Goal: Task Accomplishment & Management: Manage account settings

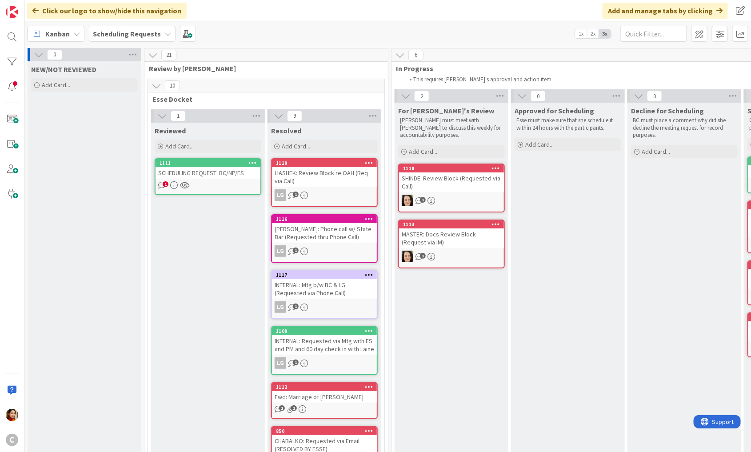
scroll to position [775, 0]
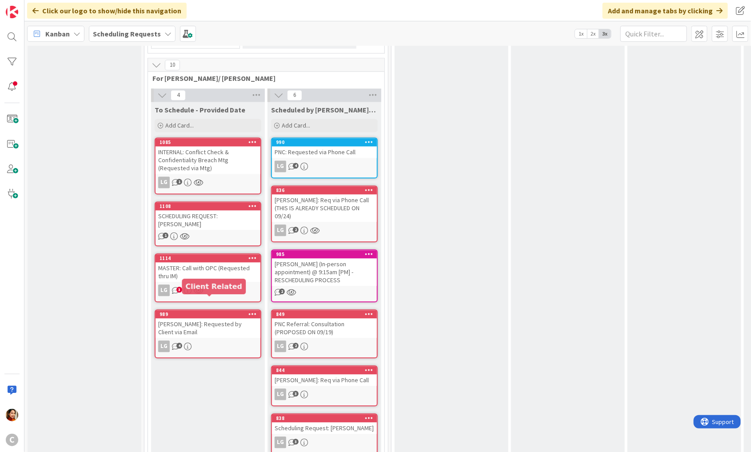
click at [223, 312] on div "989" at bounding box center [210, 315] width 101 height 6
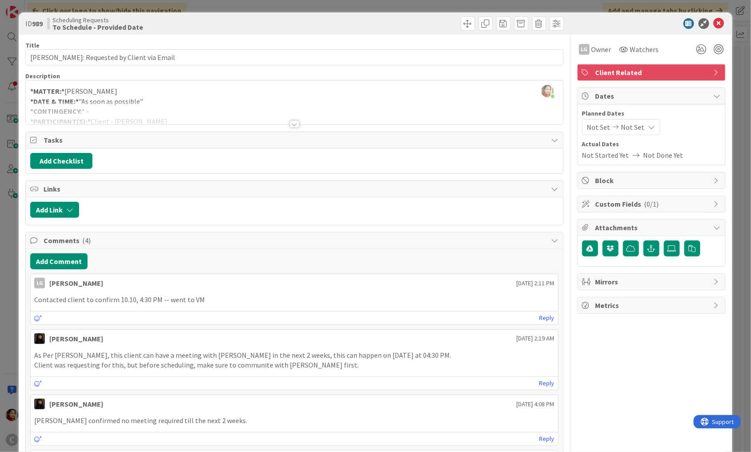
click at [9, 306] on div "ID 989 Scheduling Requests To Schedule - Provided Date Title 36 / 128 [PERSON_N…" at bounding box center [375, 226] width 751 height 452
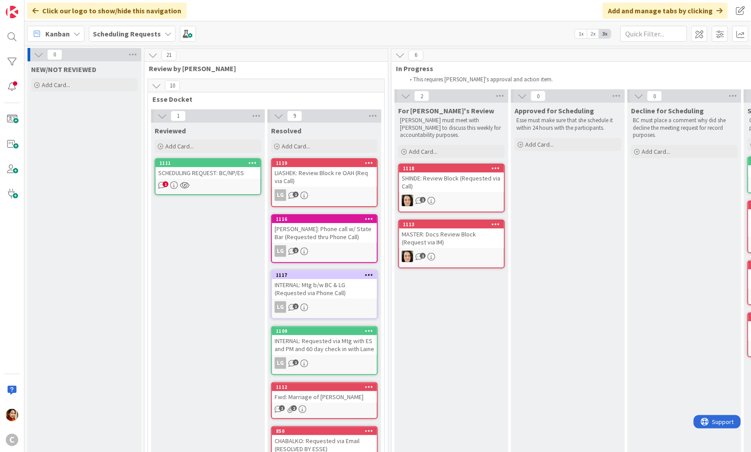
click at [154, 32] on b "Scheduling Requests" at bounding box center [127, 33] width 68 height 9
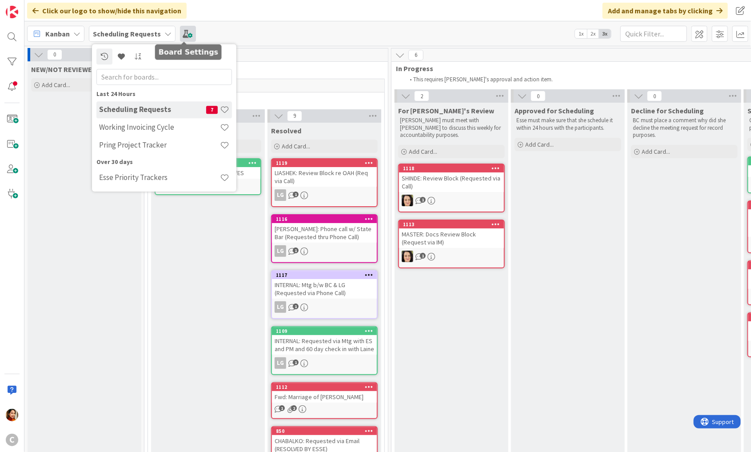
click at [182, 34] on span at bounding box center [188, 34] width 16 height 16
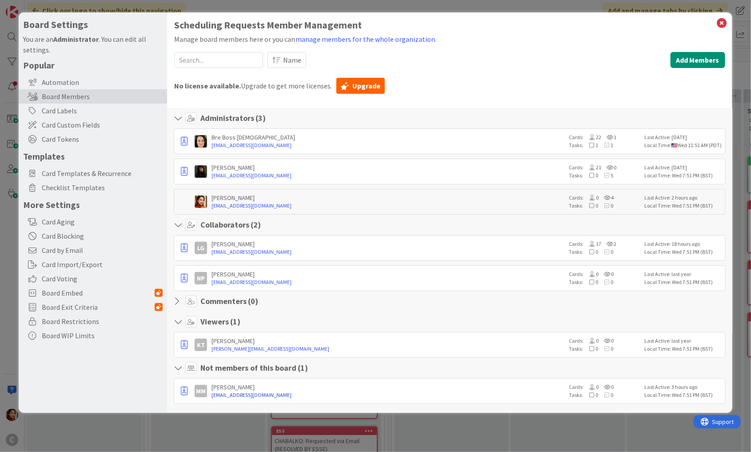
click at [321, 392] on link "[EMAIL_ADDRESS][DOMAIN_NAME]" at bounding box center [389, 395] width 354 height 8
click at [255, 433] on div "Board Settings You are an Administrator . You can edit all settings. Popular Au…" at bounding box center [375, 226] width 751 height 452
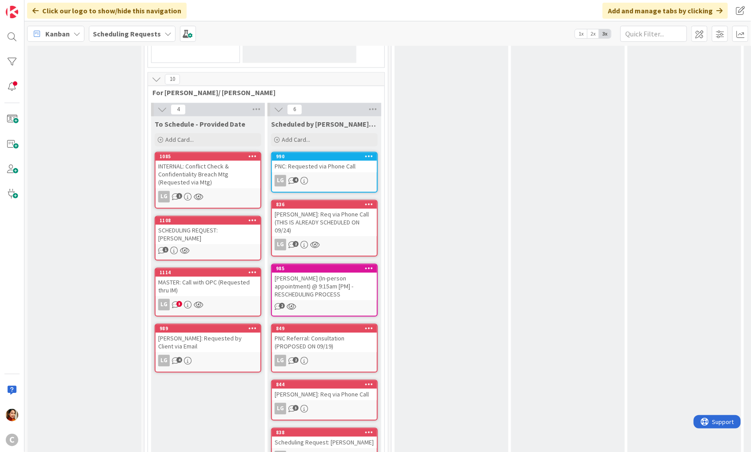
scroll to position [775, 0]
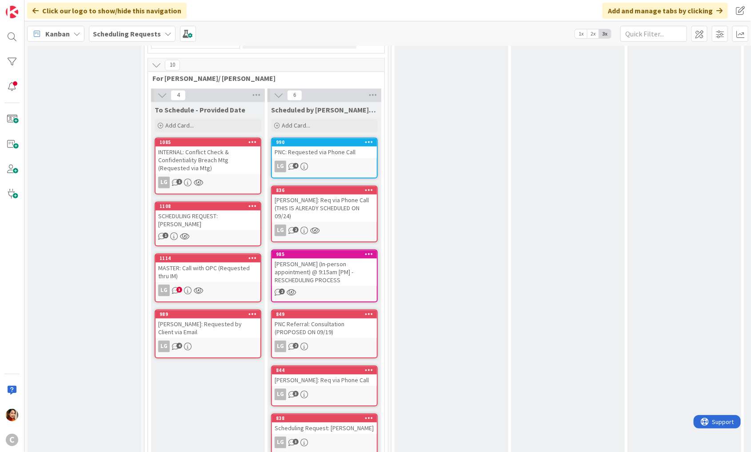
click at [230, 341] on div "LG 4" at bounding box center [208, 347] width 105 height 12
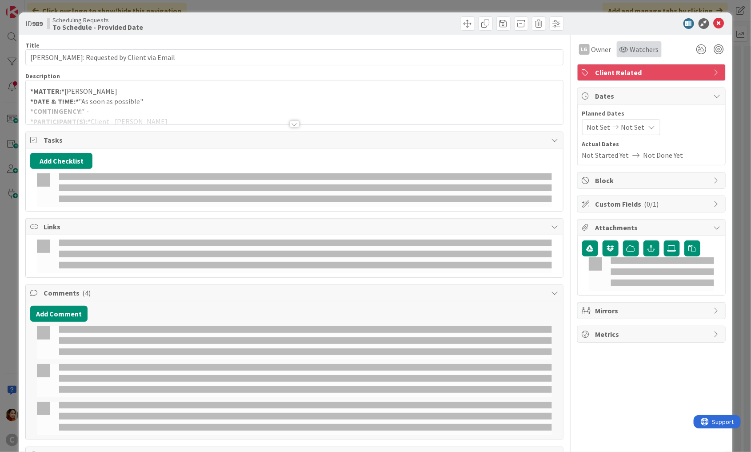
click at [623, 48] on icon at bounding box center [624, 49] width 9 height 7
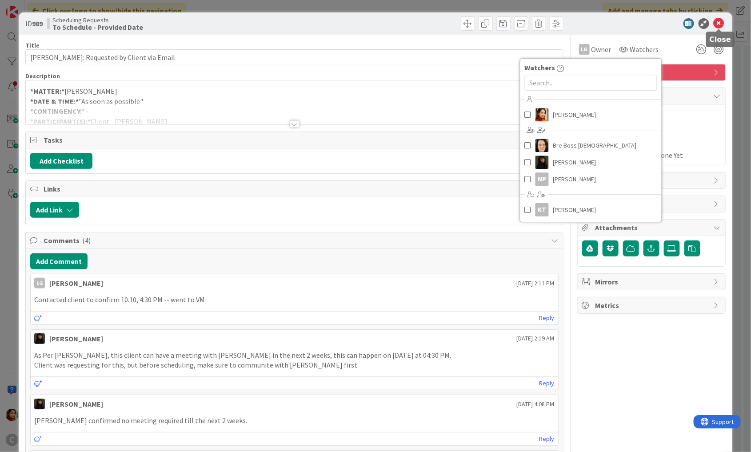
click at [722, 25] on icon at bounding box center [719, 23] width 11 height 11
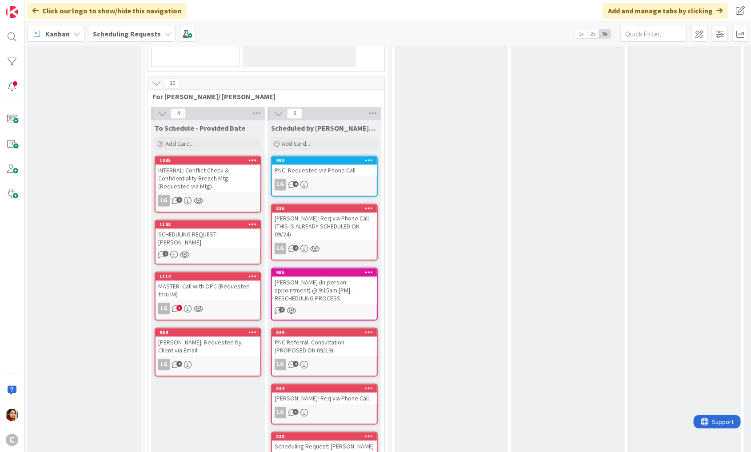
scroll to position [488, 0]
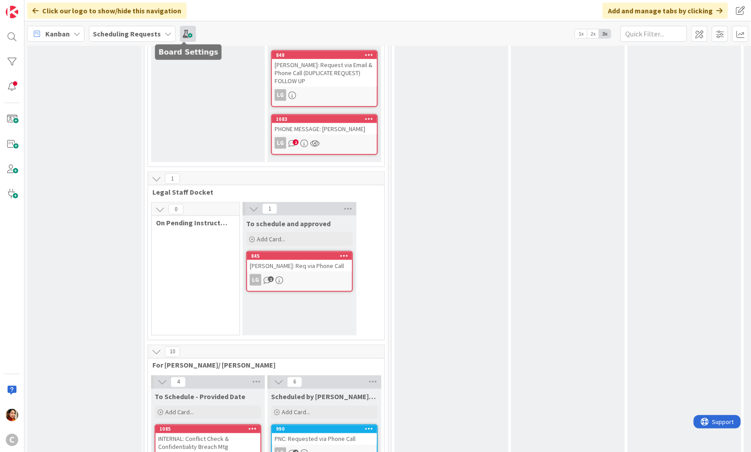
click at [184, 32] on span at bounding box center [188, 34] width 16 height 16
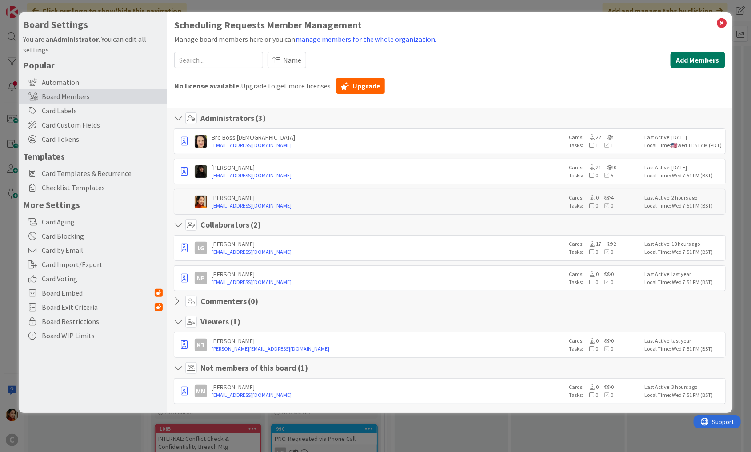
click at [691, 55] on button "Add Members" at bounding box center [698, 60] width 55 height 16
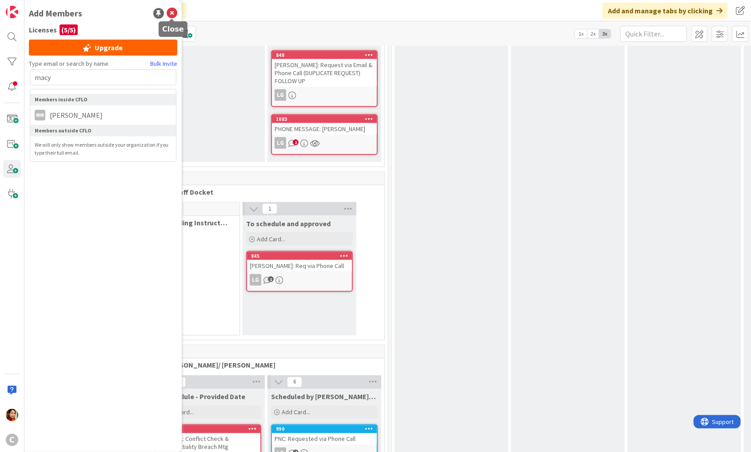
type input "macy"
click at [173, 8] on icon at bounding box center [172, 13] width 11 height 11
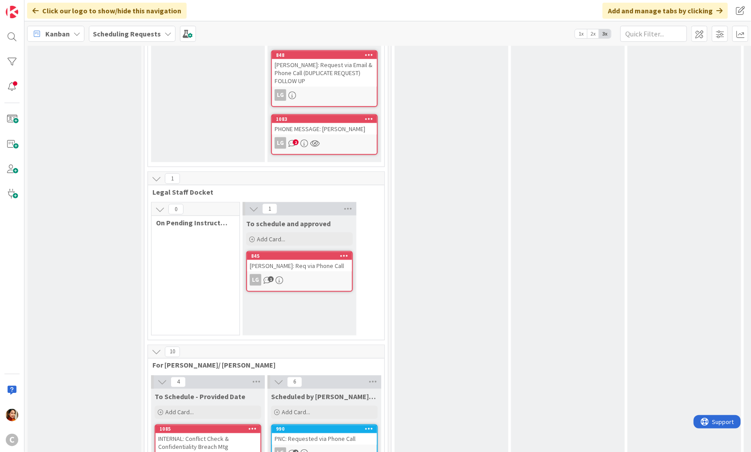
click at [153, 36] on b "Scheduling Requests" at bounding box center [127, 33] width 68 height 9
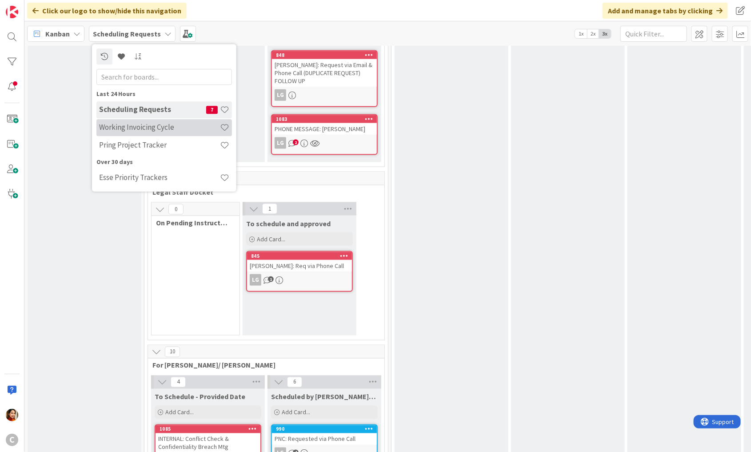
click at [121, 125] on h4 "Working Invoicing Cycle" at bounding box center [159, 127] width 121 height 9
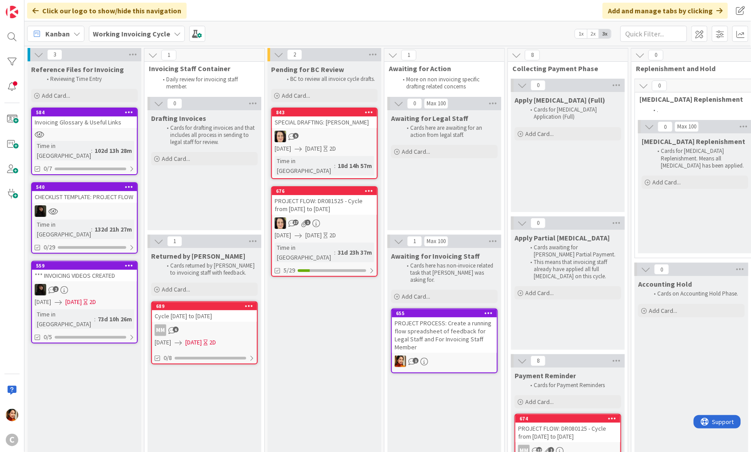
click at [238, 331] on div "MM 6" at bounding box center [204, 331] width 105 height 12
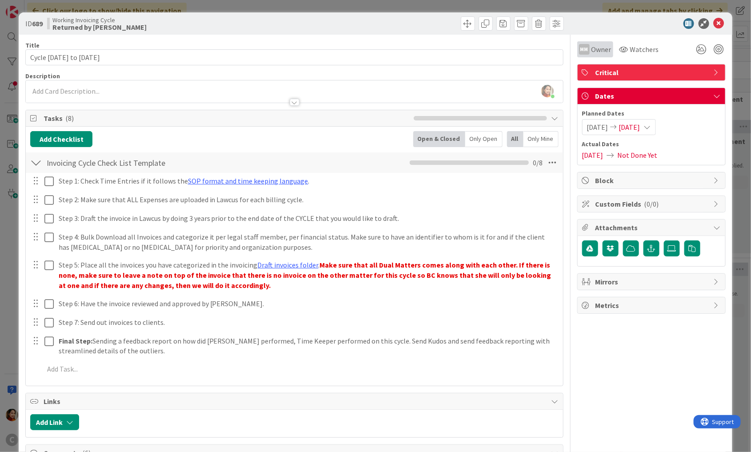
click at [600, 48] on span "Owner" at bounding box center [602, 49] width 20 height 11
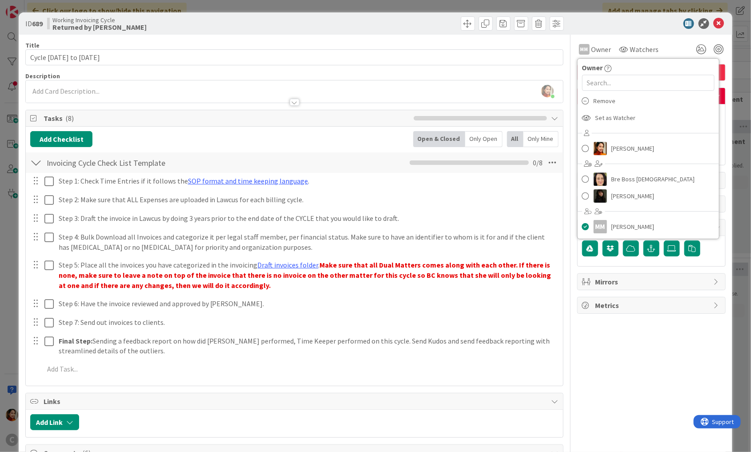
click at [434, 8] on div "ID 689 Working Invoicing Cycle Returned by [PERSON_NAME] Title 21 / 128 Cycle […" at bounding box center [375, 226] width 751 height 452
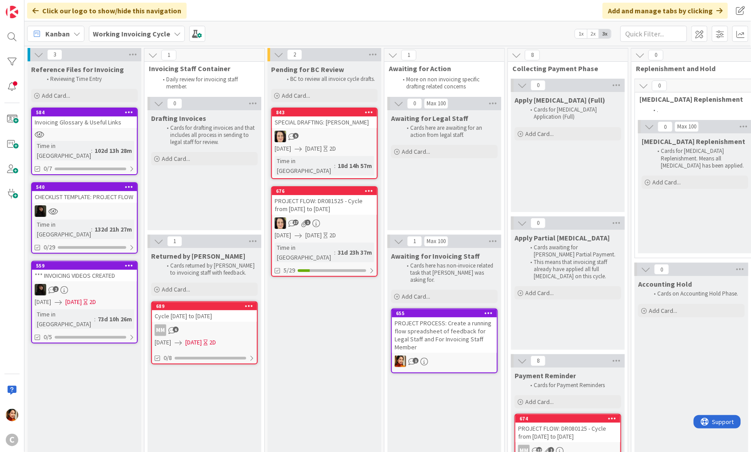
click at [233, 313] on div "Cycle [DATE] to [DATE]" at bounding box center [204, 316] width 105 height 12
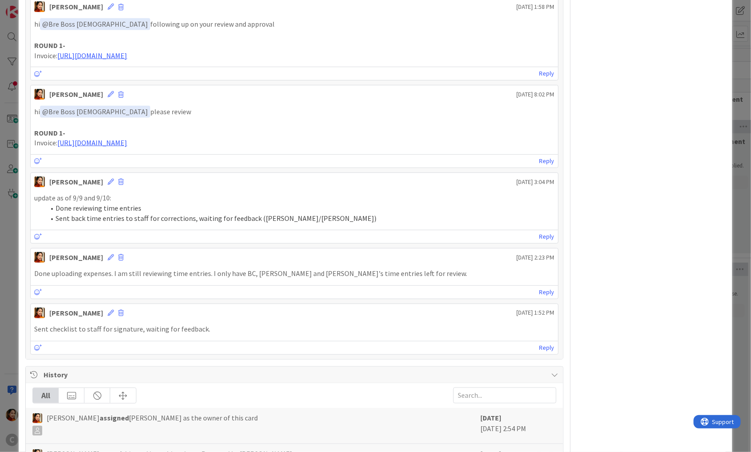
scroll to position [574, 0]
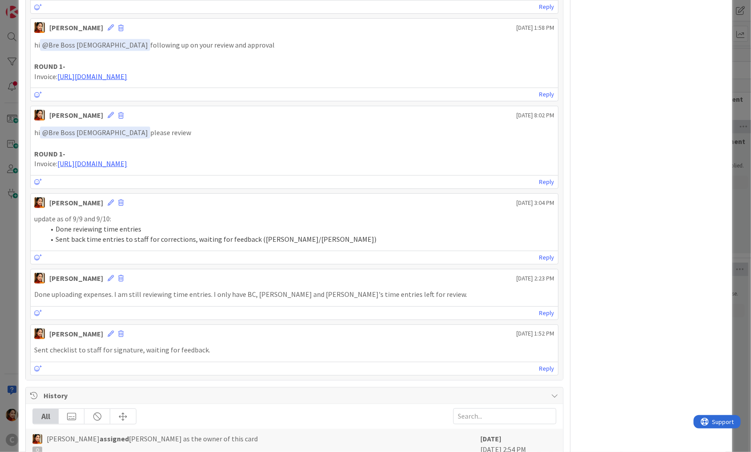
click at [11, 234] on div "ID 689 Working Invoicing Cycle Returned by [PERSON_NAME] Title 21 / 128 Cycle […" at bounding box center [375, 226] width 751 height 452
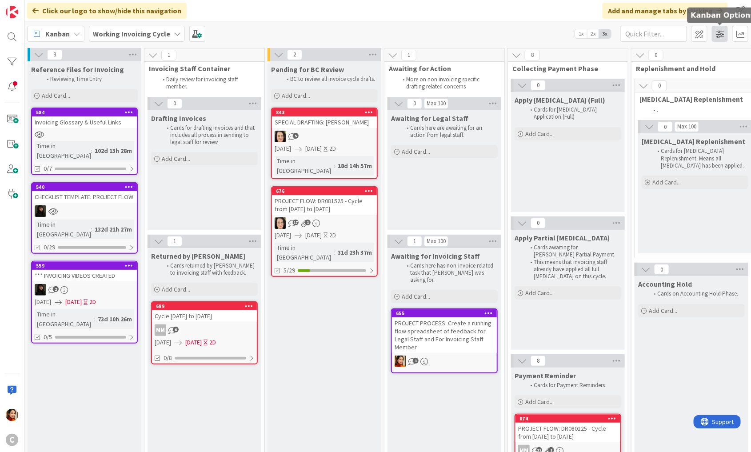
click at [718, 34] on span at bounding box center [720, 34] width 16 height 16
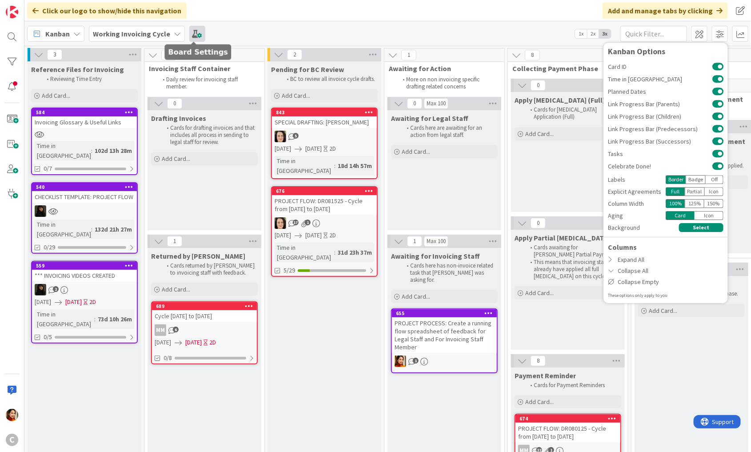
click at [193, 36] on span at bounding box center [197, 34] width 16 height 16
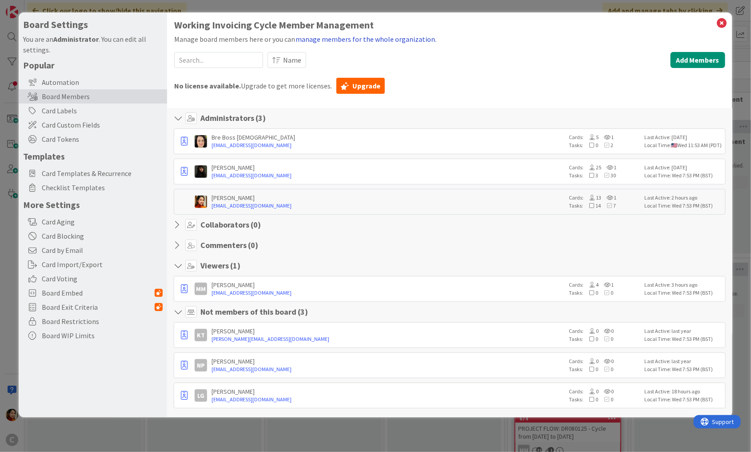
click at [337, 39] on button "manage members for the whole organization." at bounding box center [366, 39] width 142 height 12
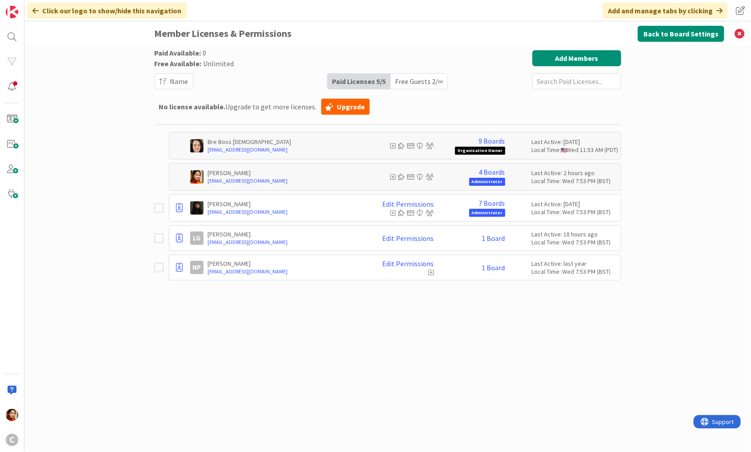
click at [408, 80] on div "Free Guests 2 / ∞" at bounding box center [419, 81] width 57 height 15
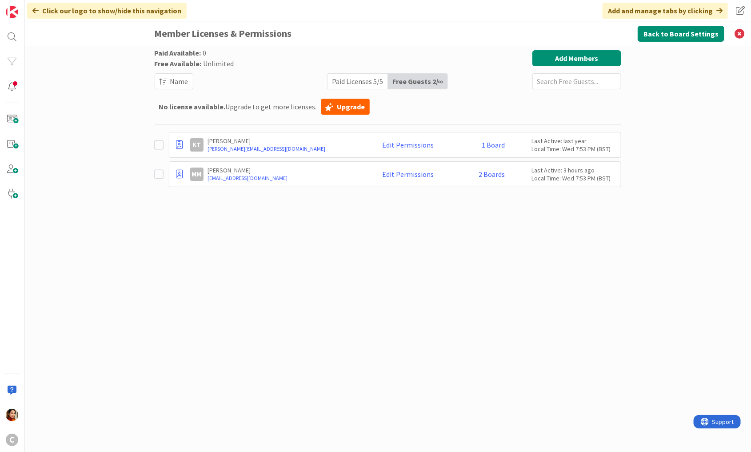
click at [366, 80] on div "Paid Licenses 5 / 5" at bounding box center [358, 81] width 60 height 15
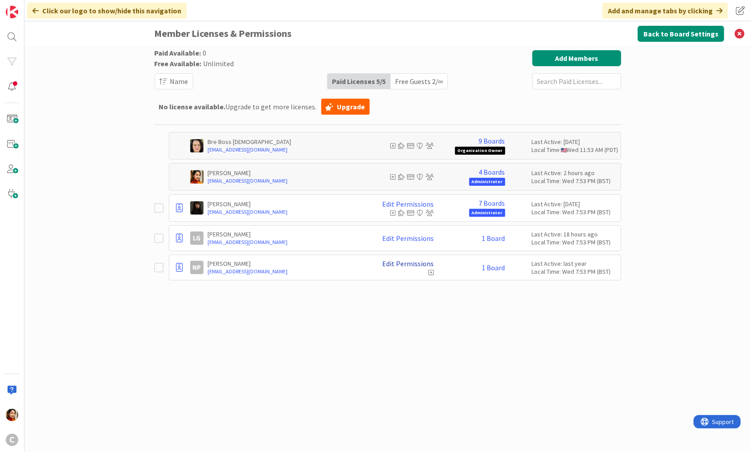
click at [396, 261] on link "Edit Permissions" at bounding box center [409, 264] width 52 height 8
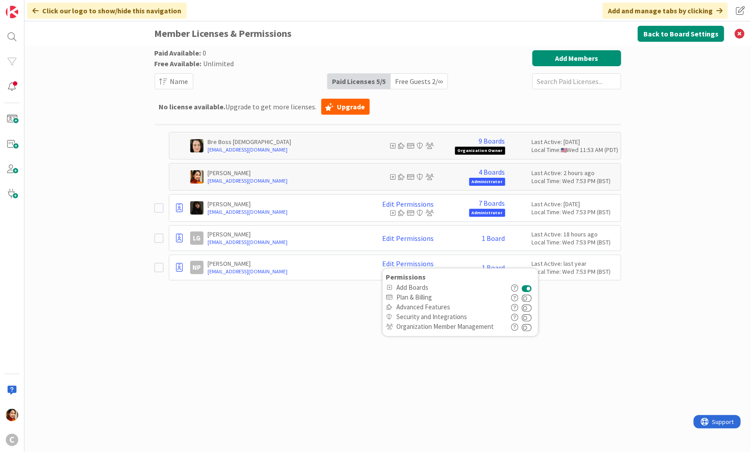
click at [335, 317] on div "Paid Available: 0 Free Available: Unlimited Name Paid Licenses 5 / 5 Free Guest…" at bounding box center [388, 240] width 467 height 380
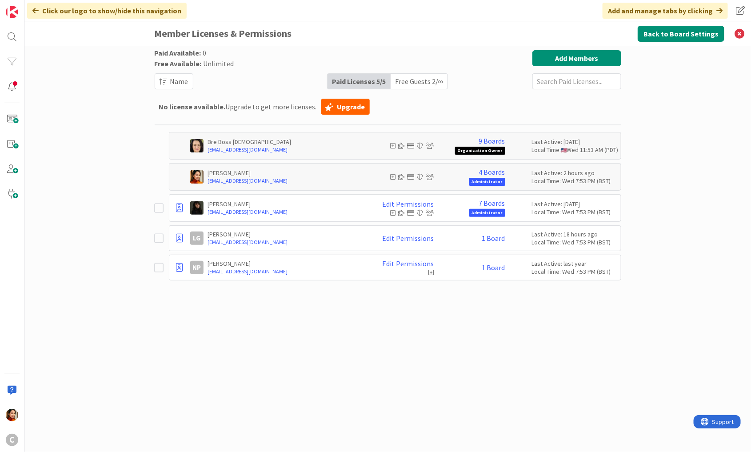
click at [419, 83] on div "Free Guests 2 / ∞" at bounding box center [419, 81] width 57 height 15
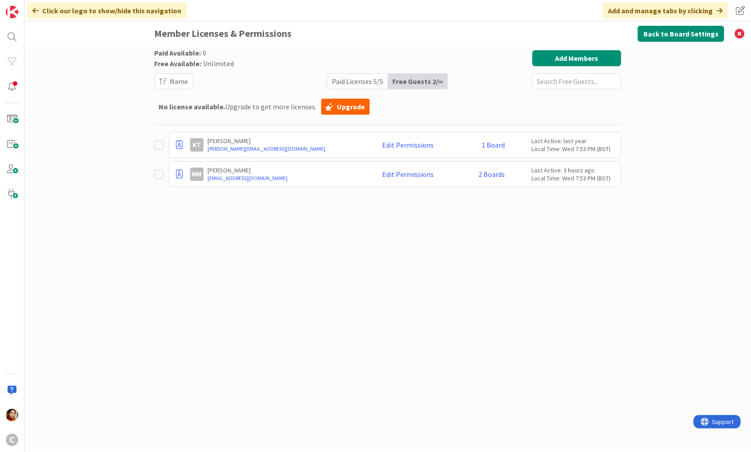
click at [356, 80] on div "Paid Licenses 5 / 5" at bounding box center [358, 81] width 60 height 15
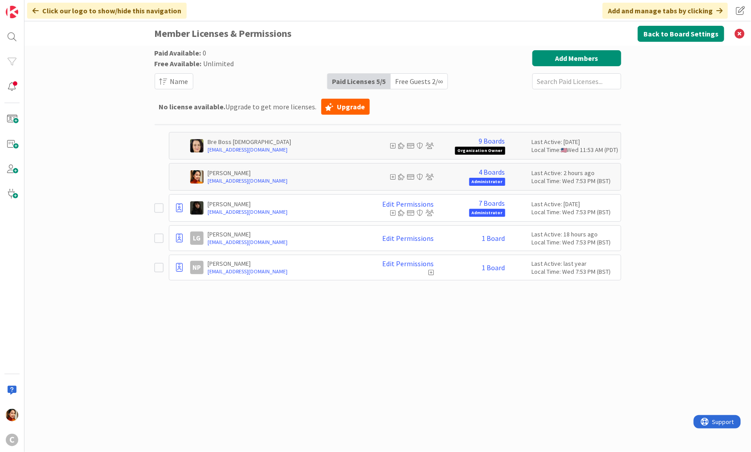
click at [158, 266] on icon at bounding box center [159, 267] width 9 height 11
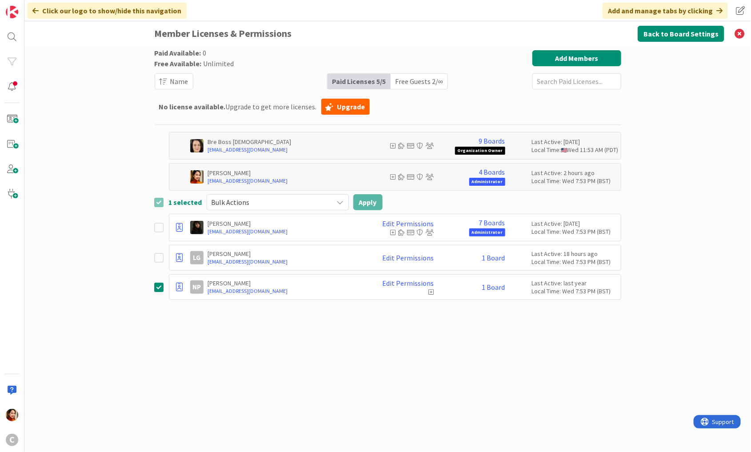
click at [341, 205] on icon at bounding box center [340, 202] width 7 height 7
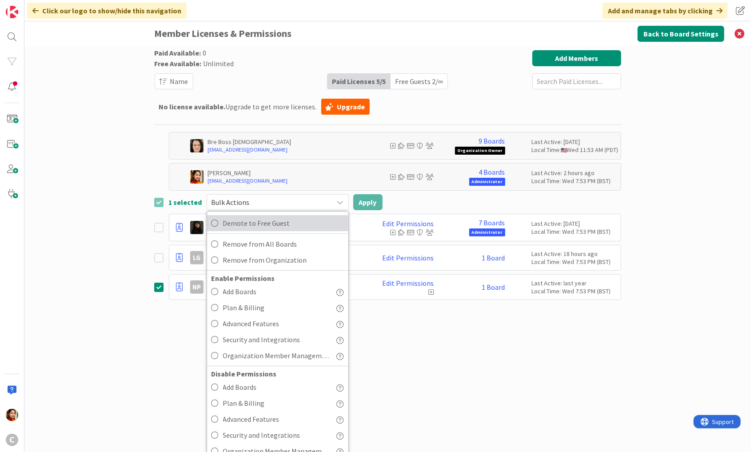
click at [293, 219] on span "Demote to Free Guest" at bounding box center [283, 223] width 121 height 13
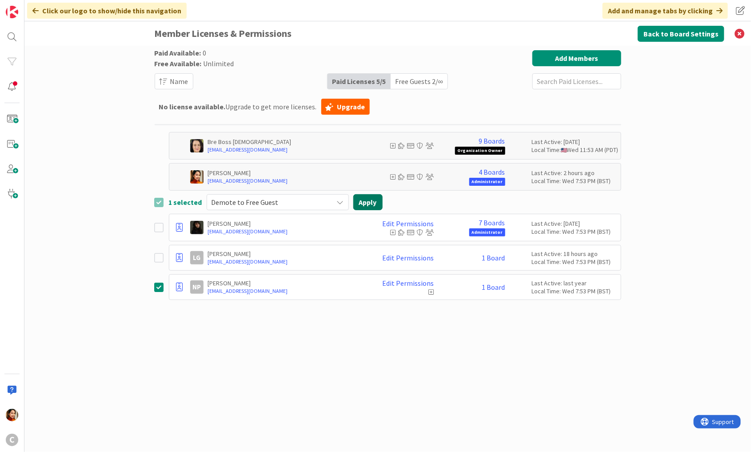
click at [363, 205] on button "Apply" at bounding box center [368, 202] width 29 height 16
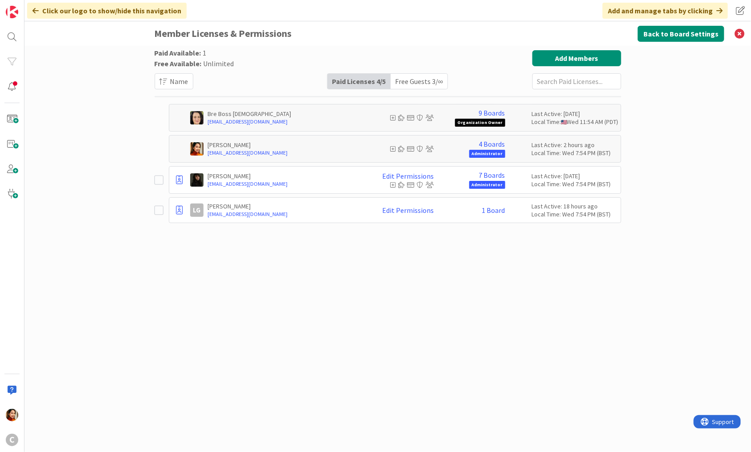
click at [406, 82] on div "Free Guests 3 / ∞" at bounding box center [419, 81] width 57 height 15
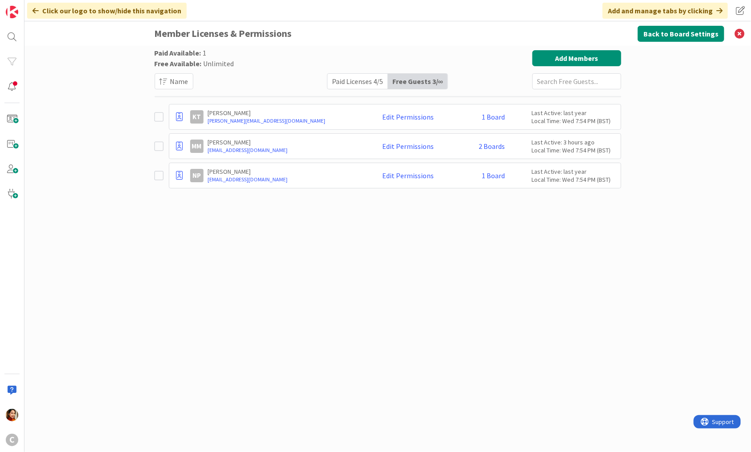
click at [161, 142] on icon at bounding box center [159, 146] width 9 height 11
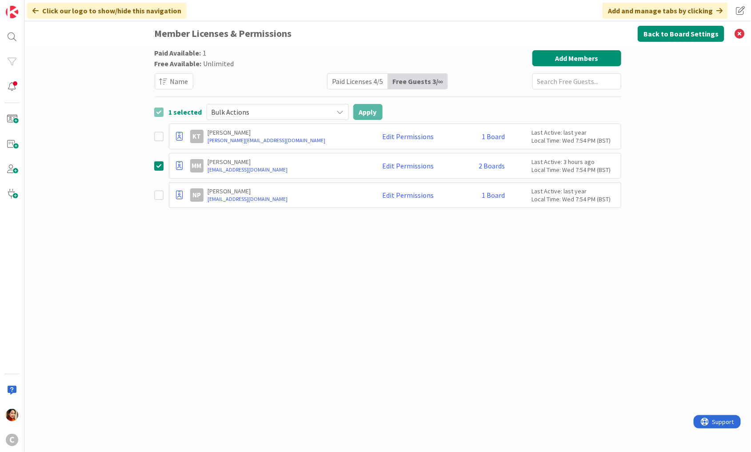
click at [338, 111] on icon at bounding box center [340, 111] width 7 height 7
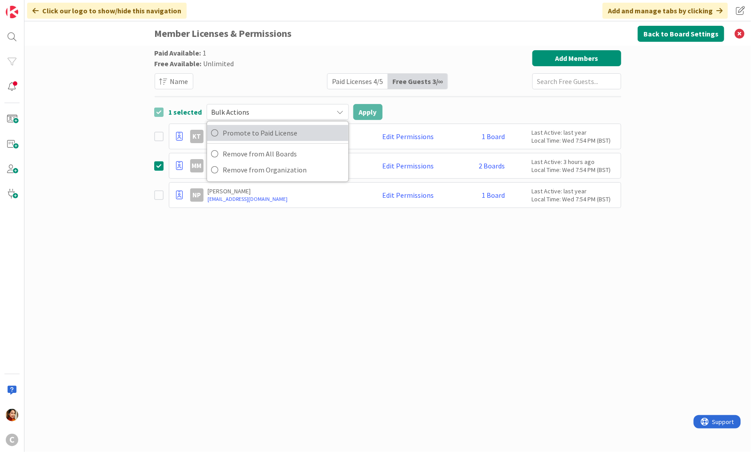
click at [303, 131] on span "Promote to Paid License" at bounding box center [283, 132] width 121 height 13
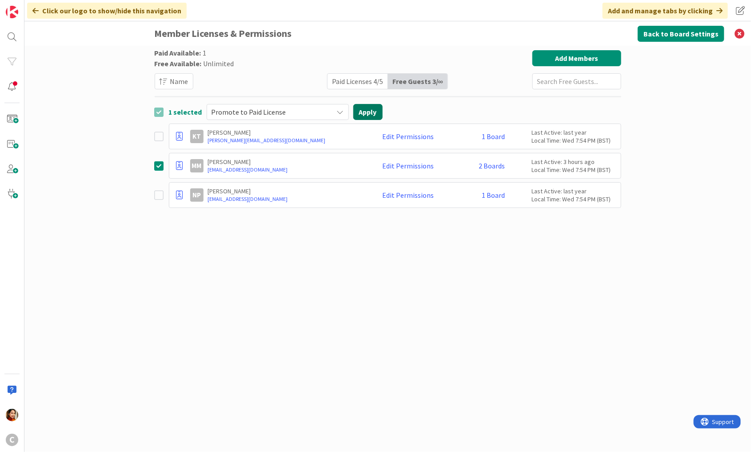
click at [379, 106] on button "Apply" at bounding box center [368, 112] width 29 height 16
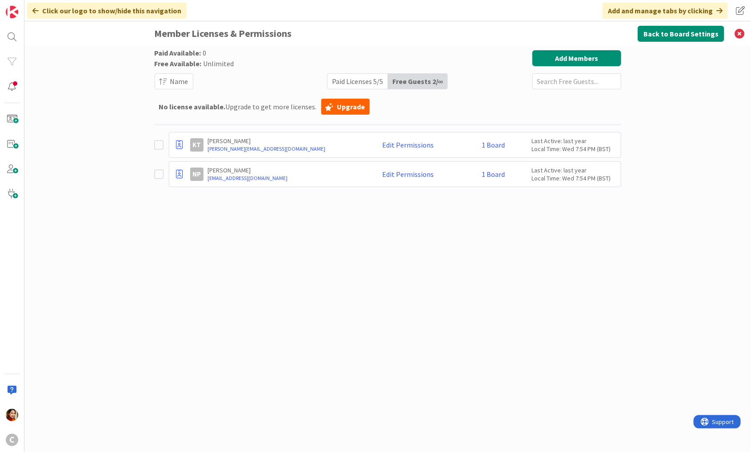
click at [370, 80] on div "Paid Licenses 5 / 5" at bounding box center [358, 81] width 60 height 15
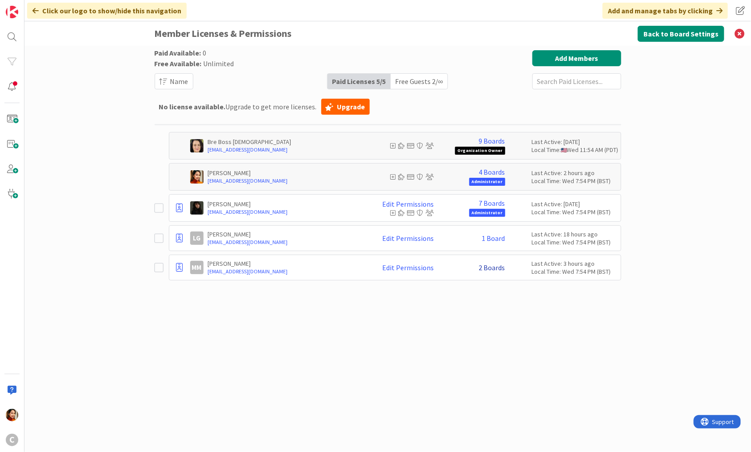
click at [488, 269] on link "2 Boards" at bounding box center [492, 268] width 26 height 8
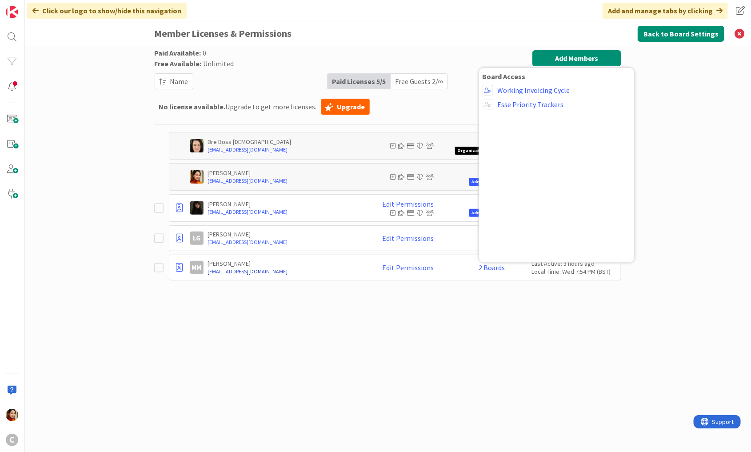
click at [222, 273] on link "[EMAIL_ADDRESS][DOMAIN_NAME]" at bounding box center [285, 272] width 155 height 8
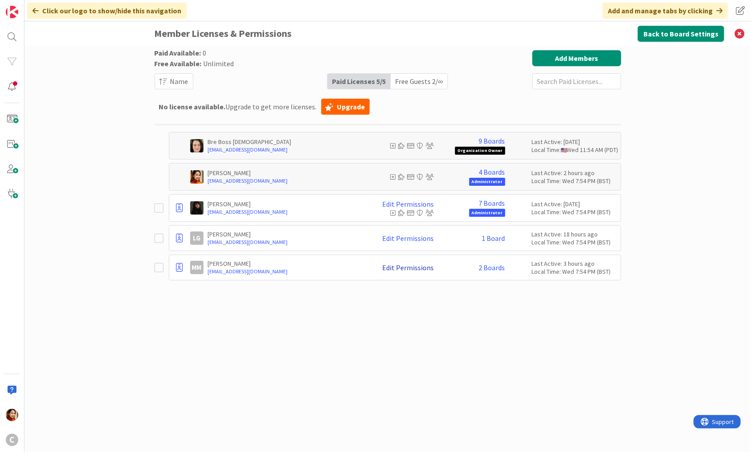
click at [407, 266] on link "Edit Permissions" at bounding box center [409, 268] width 52 height 8
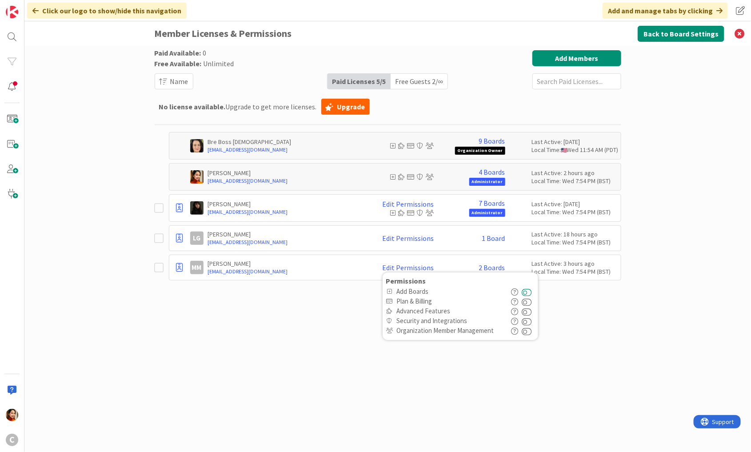
click at [528, 293] on button at bounding box center [527, 292] width 10 height 10
click at [328, 339] on div "Paid Available: 0 Free Available: Unlimited Name Paid Licenses 5 / 5 Free Guest…" at bounding box center [388, 240] width 467 height 380
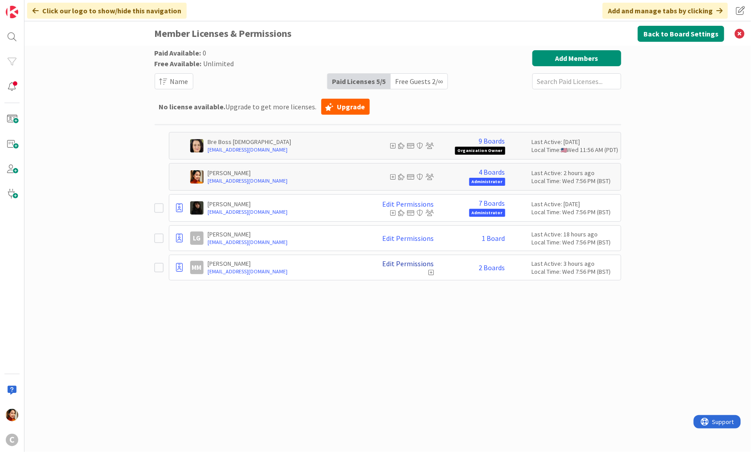
click at [422, 261] on link "Edit Permissions" at bounding box center [409, 264] width 52 height 8
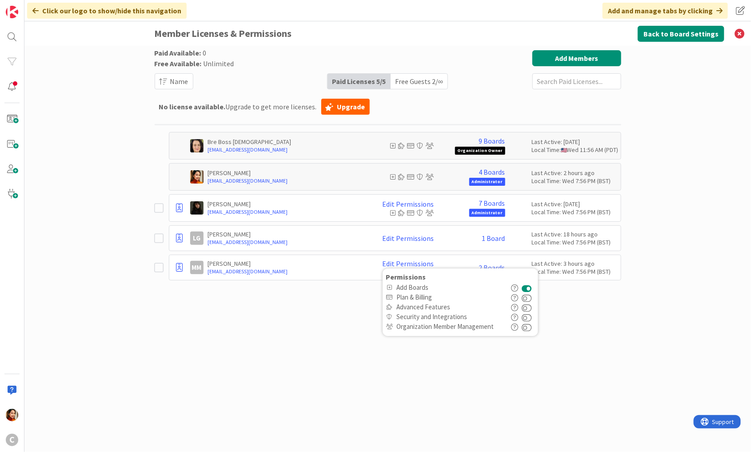
click at [510, 348] on div "Paid Available: 0 Free Available: Unlimited Name Paid Licenses 5 / 5 Free Guest…" at bounding box center [388, 240] width 467 height 380
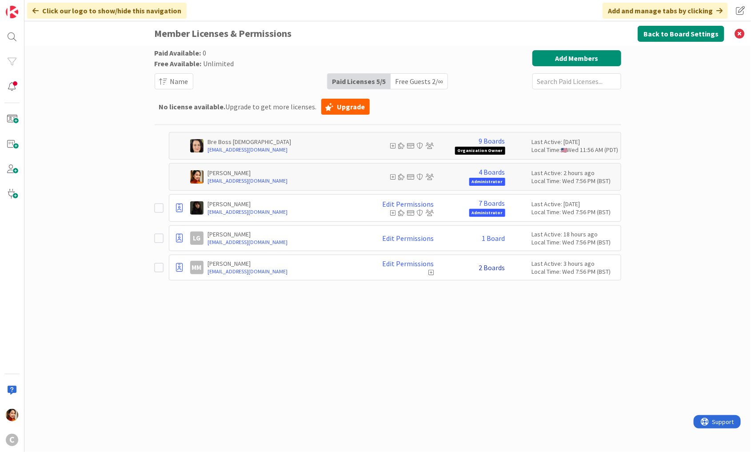
click at [484, 267] on link "2 Boards" at bounding box center [492, 268] width 26 height 8
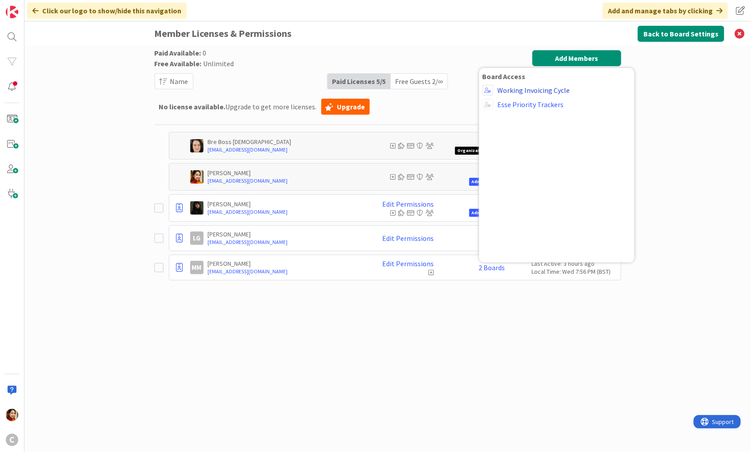
click at [525, 89] on link "Working Invoicing Cycle" at bounding box center [534, 90] width 72 height 8
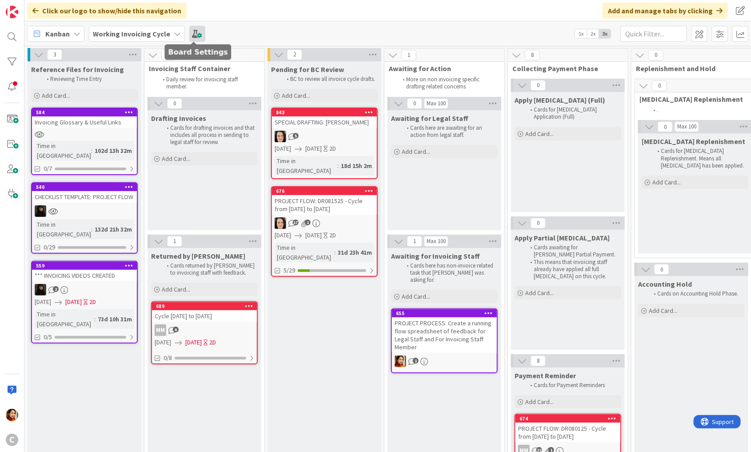
click at [190, 35] on span at bounding box center [197, 34] width 16 height 16
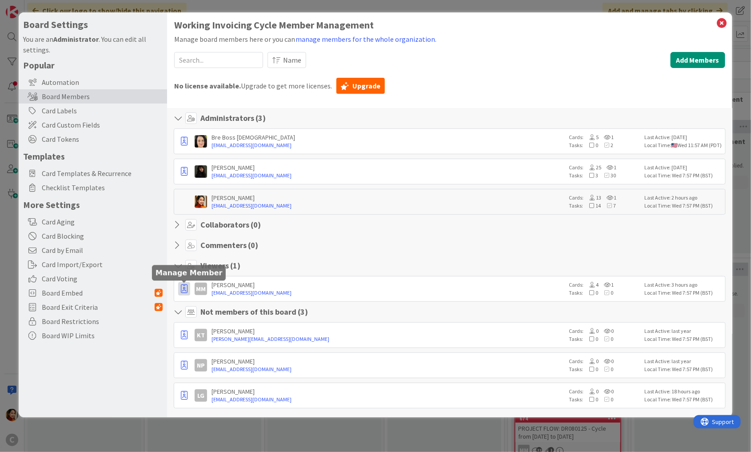
click at [184, 285] on icon "button" at bounding box center [184, 289] width 7 height 9
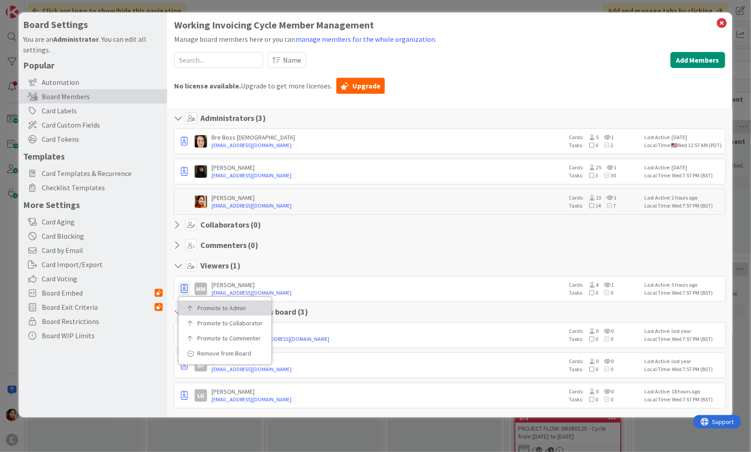
click at [204, 307] on p "Promote to Admin" at bounding box center [228, 308] width 62 height 6
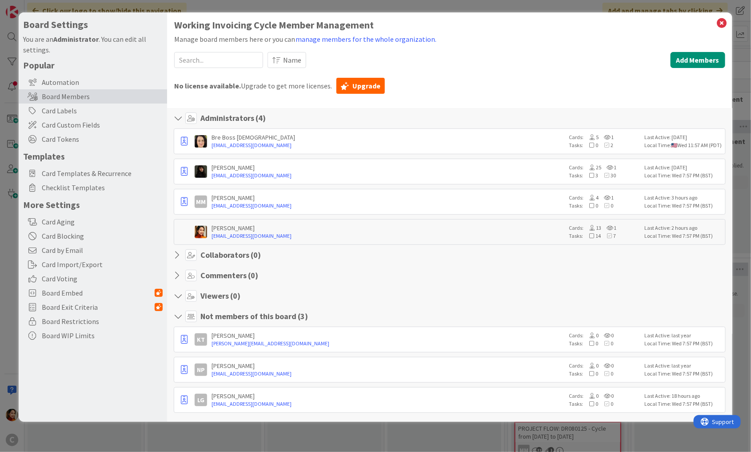
click at [198, 9] on div "Board Settings You are an Administrator . You can edit all settings. Popular Au…" at bounding box center [375, 226] width 751 height 452
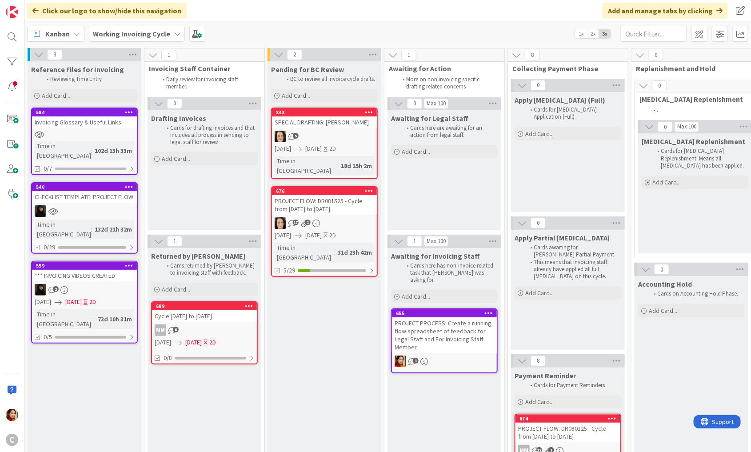
click at [158, 30] on b "Working Invoicing Cycle" at bounding box center [131, 33] width 77 height 9
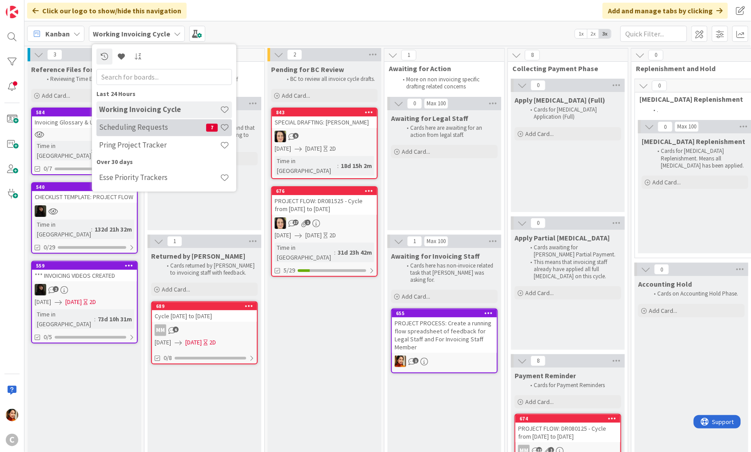
click at [115, 130] on h4 "Scheduling Requests" at bounding box center [152, 127] width 107 height 9
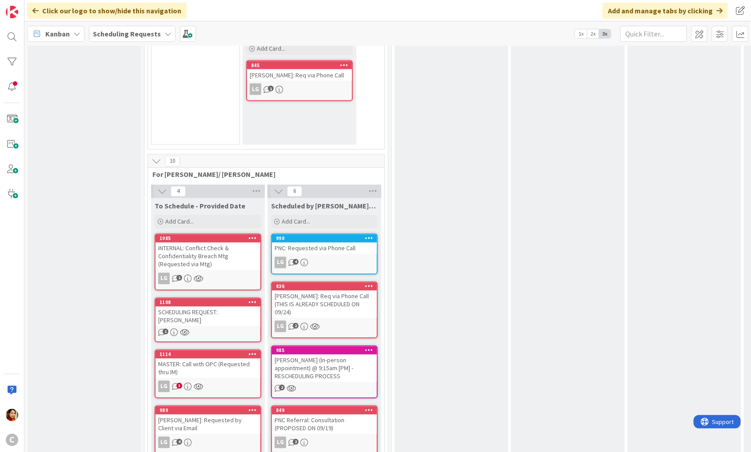
scroll to position [775, 0]
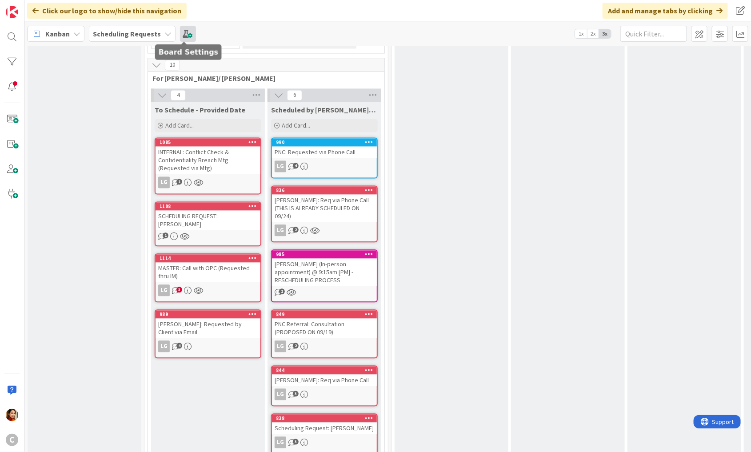
click at [180, 36] on span at bounding box center [188, 34] width 16 height 16
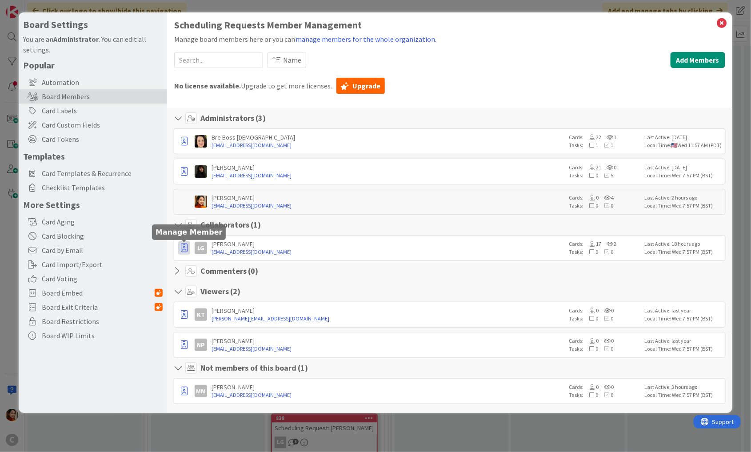
click at [184, 244] on icon "button" at bounding box center [184, 248] width 7 height 9
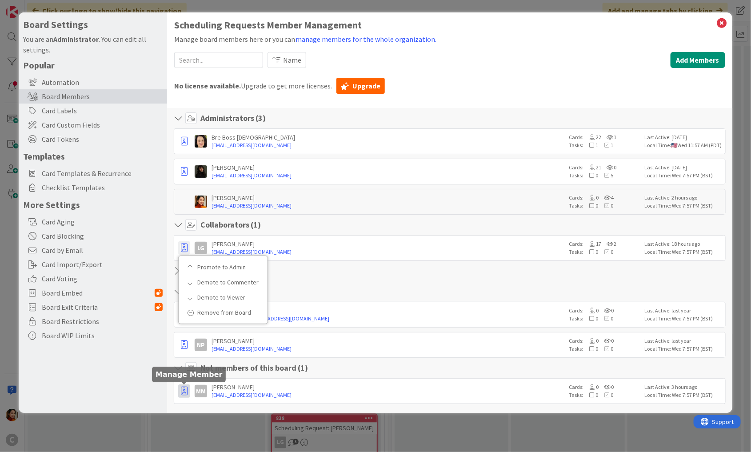
click at [184, 387] on icon "button" at bounding box center [184, 391] width 7 height 9
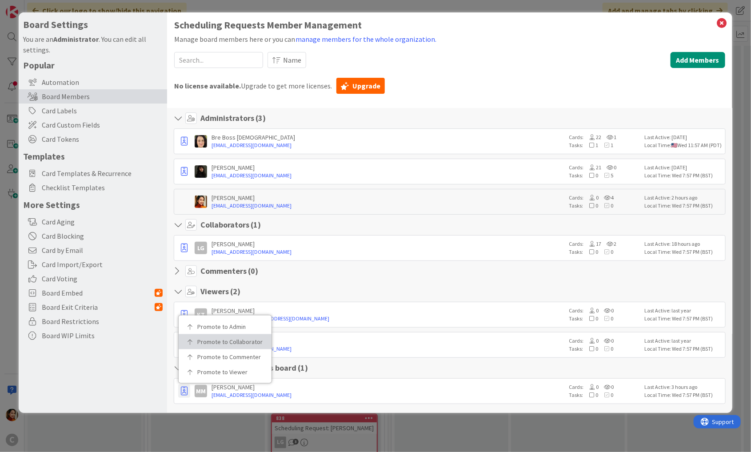
click at [209, 340] on p "Promote to Collaborator" at bounding box center [228, 342] width 62 height 6
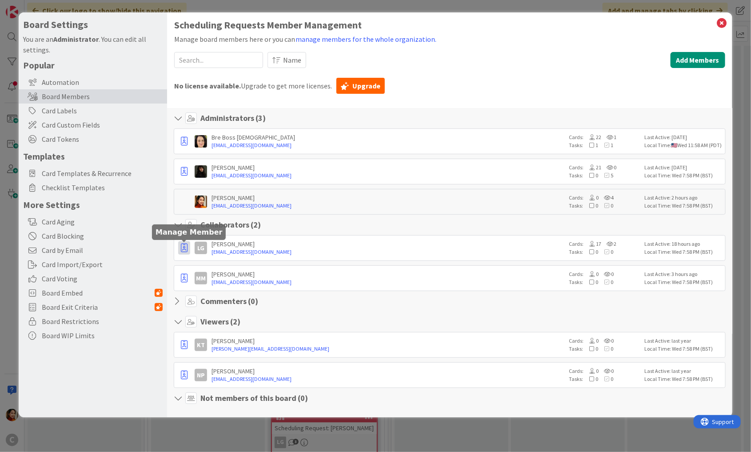
click at [184, 249] on icon "button" at bounding box center [184, 248] width 7 height 9
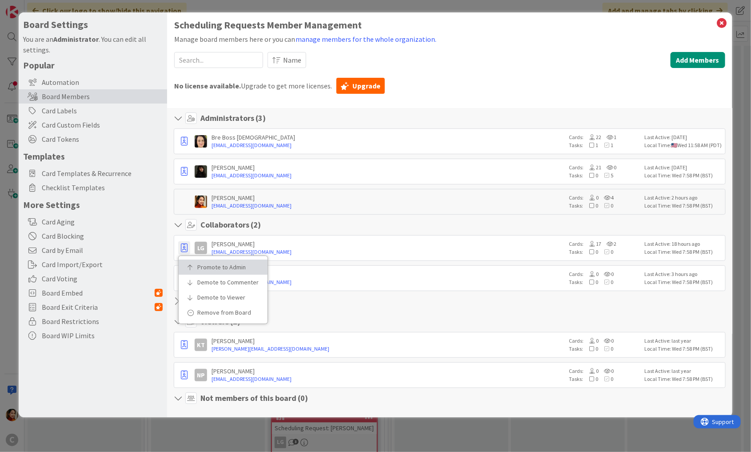
click at [198, 264] on p "Promote to Admin" at bounding box center [226, 267] width 58 height 6
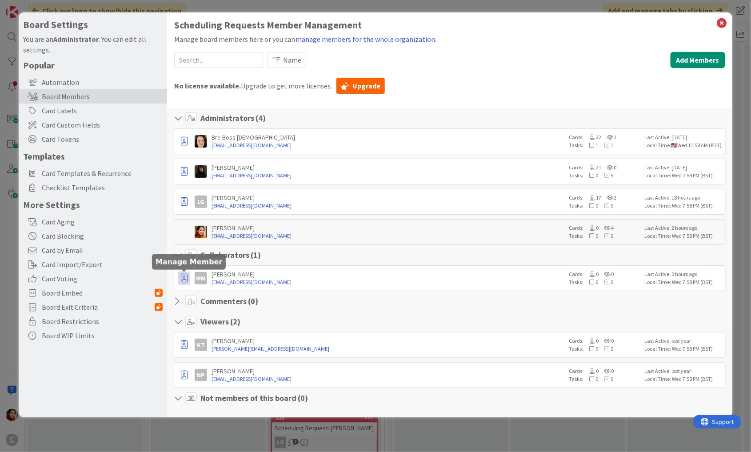
click at [183, 278] on icon "button" at bounding box center [184, 278] width 7 height 9
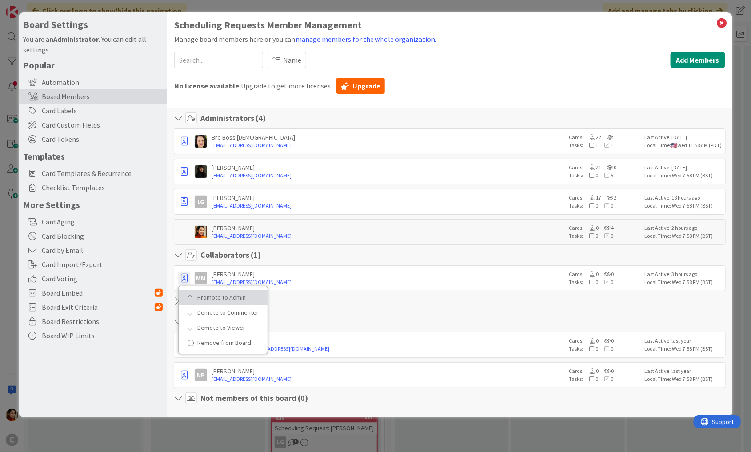
click at [198, 297] on p "Promote to Admin" at bounding box center [226, 297] width 58 height 6
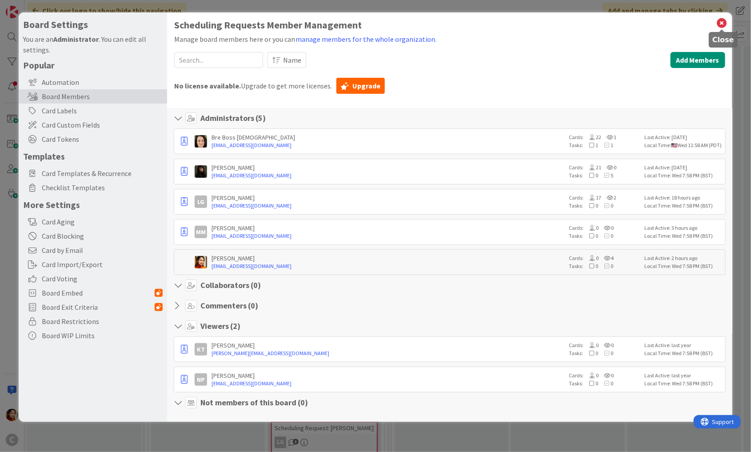
click at [724, 25] on icon at bounding box center [723, 23] width 12 height 12
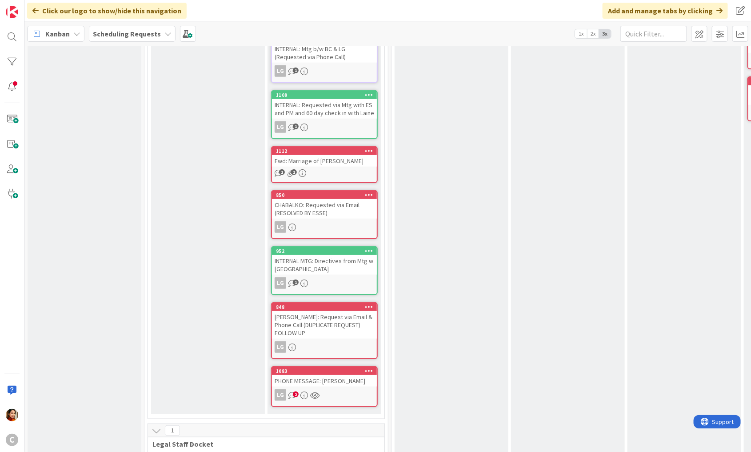
scroll to position [0, 0]
